Goal: Navigation & Orientation: Find specific page/section

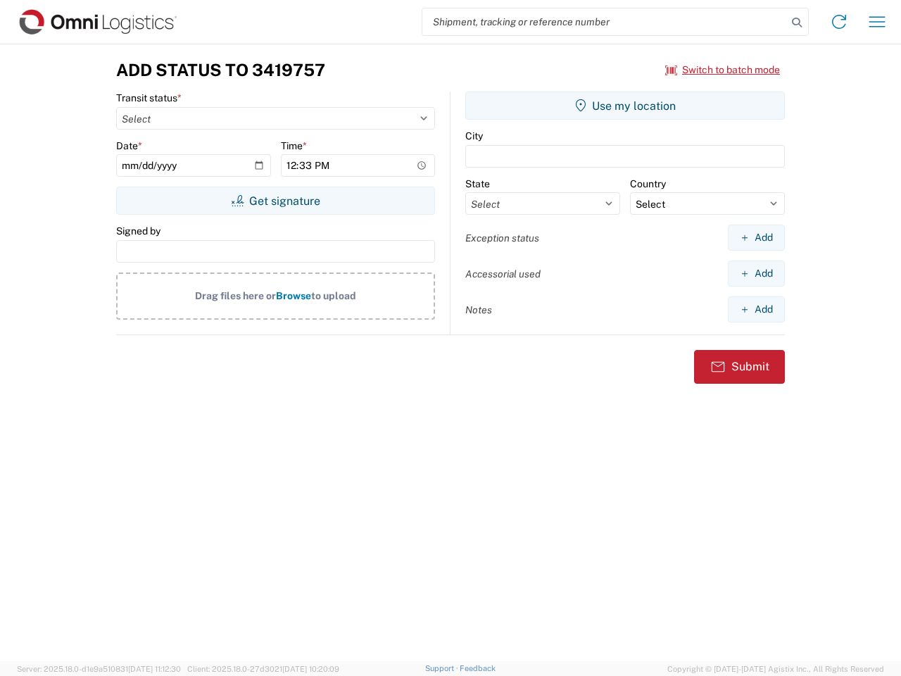
click at [605, 22] on input "search" at bounding box center [604, 21] width 365 height 27
click at [797, 23] on icon at bounding box center [797, 23] width 20 height 20
click at [839, 22] on icon at bounding box center [839, 22] width 23 height 23
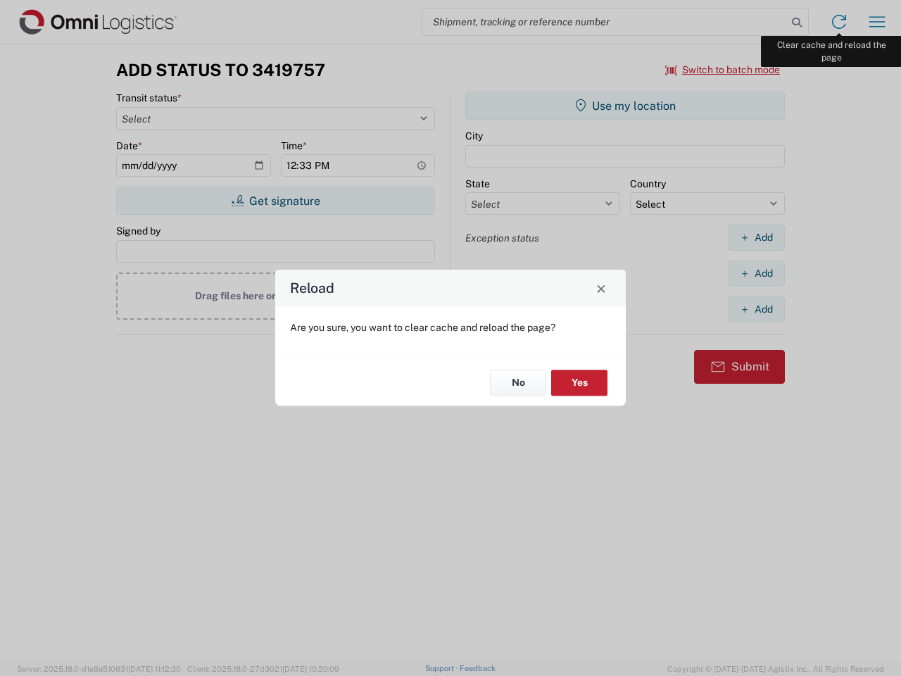
click at [877, 22] on div "Reload Are you sure, you want to clear cache and reload the page? No Yes" at bounding box center [450, 338] width 901 height 676
click at [723, 70] on div "Reload Are you sure, you want to clear cache and reload the page? No Yes" at bounding box center [450, 338] width 901 height 676
click at [275, 201] on div "Reload Are you sure, you want to clear cache and reload the page? No Yes" at bounding box center [450, 338] width 901 height 676
click at [625, 106] on div "Reload Are you sure, you want to clear cache and reload the page? No Yes" at bounding box center [450, 338] width 901 height 676
click at [756, 237] on div "Reload Are you sure, you want to clear cache and reload the page? No Yes" at bounding box center [450, 338] width 901 height 676
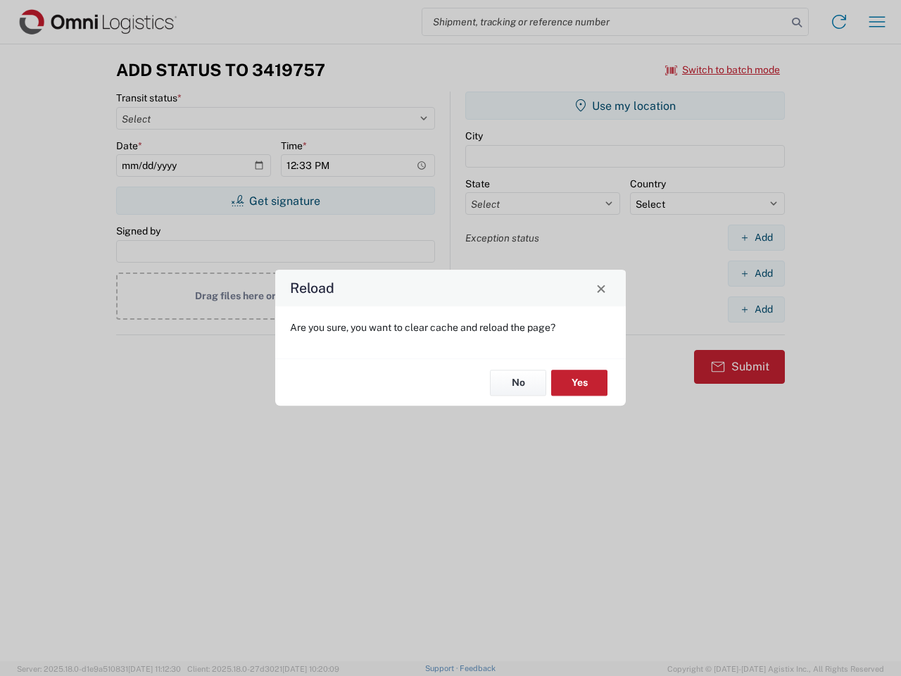
click at [756, 273] on div "Reload Are you sure, you want to clear cache and reload the page? No Yes" at bounding box center [450, 338] width 901 height 676
click at [756, 309] on div "Reload Are you sure, you want to clear cache and reload the page? No Yes" at bounding box center [450, 338] width 901 height 676
